Goal: Find specific page/section: Find specific page/section

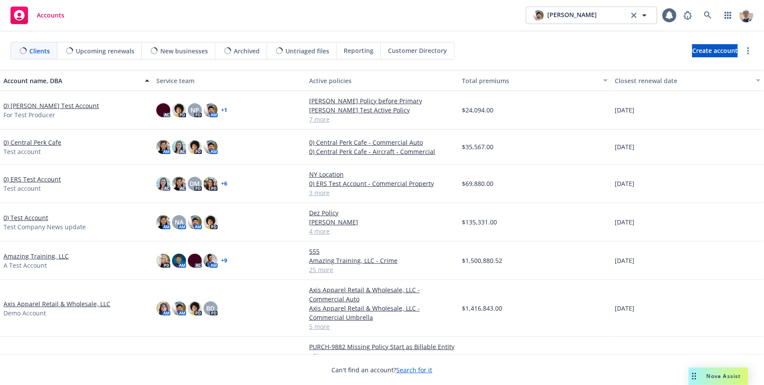
click at [714, 374] on span "Nova Assist" at bounding box center [723, 375] width 35 height 7
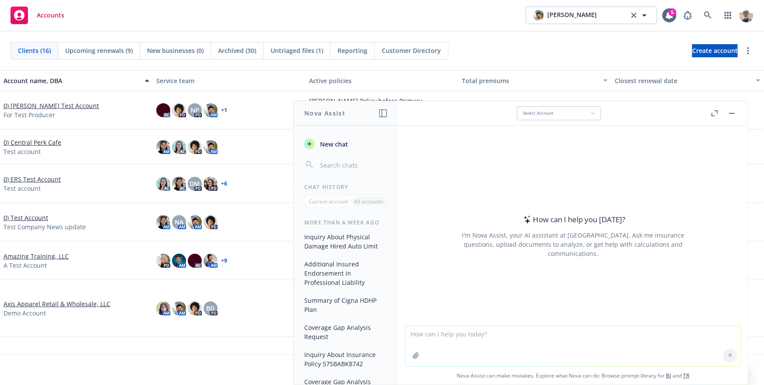
click at [445, 335] on textarea at bounding box center [572, 346] width 335 height 40
click at [476, 243] on div "I'm Nova Assist, your AI assistant at [GEOGRAPHIC_DATA]. Ask me insurance quest…" at bounding box center [573, 245] width 246 height 28
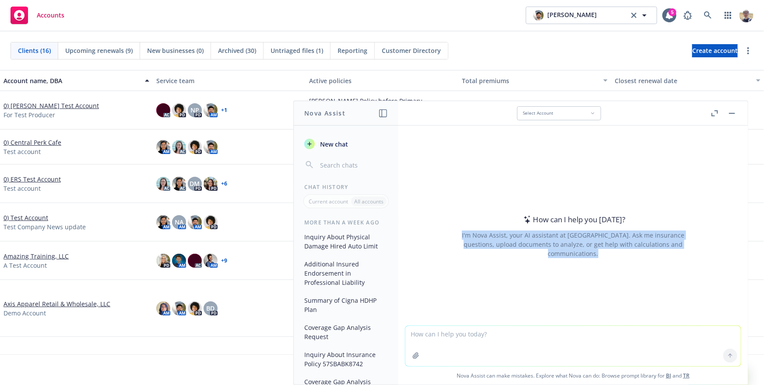
click at [476, 243] on div "I'm Nova Assist, your AI assistant at [GEOGRAPHIC_DATA]. Ask me insurance quest…" at bounding box center [573, 245] width 246 height 28
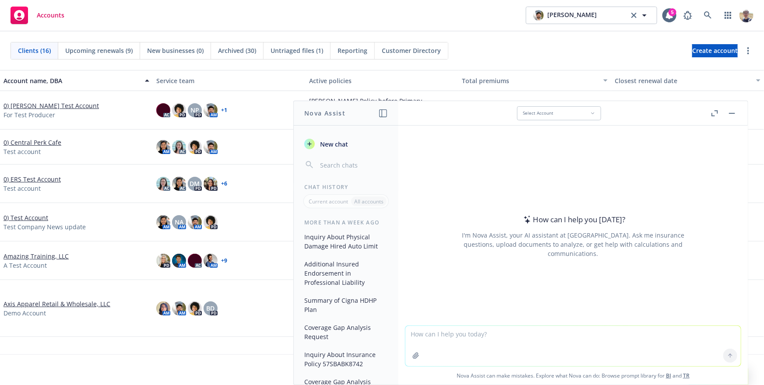
click at [489, 243] on div "I'm Nova Assist, your AI assistant at [GEOGRAPHIC_DATA]. Ask me insurance quest…" at bounding box center [573, 245] width 246 height 28
click at [595, 243] on div "I'm Nova Assist, your AI assistant at [GEOGRAPHIC_DATA]. Ask me insurance quest…" at bounding box center [573, 245] width 246 height 28
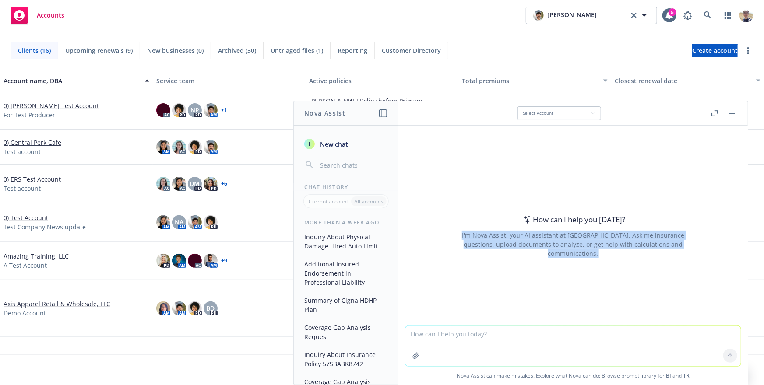
click at [595, 243] on div "I'm Nova Assist, your AI assistant at [GEOGRAPHIC_DATA]. Ask me insurance quest…" at bounding box center [573, 245] width 246 height 28
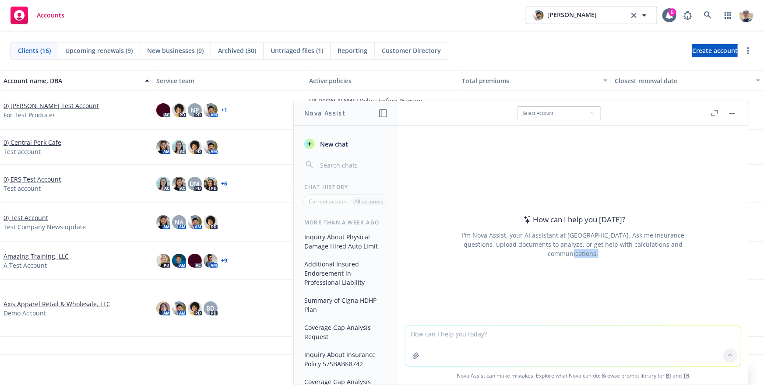
click at [652, 261] on div "How can I help you [DATE]? I'm Nova Assist, your AI assistant at Newfront. Ask …" at bounding box center [572, 236] width 335 height 137
click at [466, 333] on textarea at bounding box center [572, 346] width 335 height 40
click at [465, 336] on textarea at bounding box center [572, 346] width 335 height 40
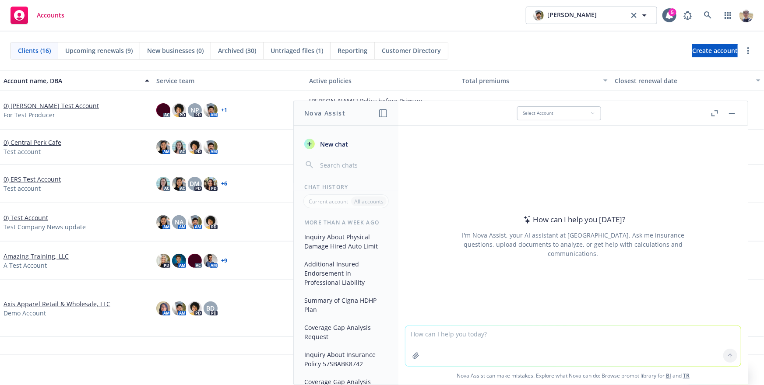
click at [668, 375] on link "BI" at bounding box center [668, 375] width 5 height 7
click at [536, 342] on textarea at bounding box center [572, 346] width 335 height 40
click at [472, 8] on div "Accounts [PERSON_NAME] [PERSON_NAME] 5" at bounding box center [382, 16] width 764 height 32
